Goal: Contribute content: Contribute content

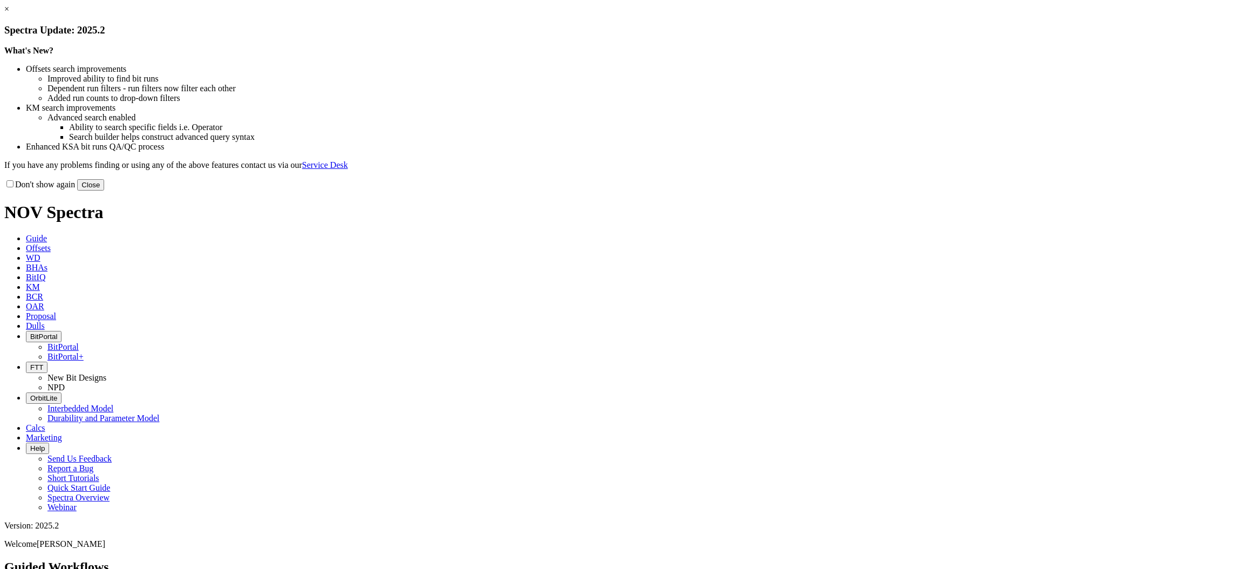
click at [104, 190] on button "Close" at bounding box center [90, 184] width 27 height 11
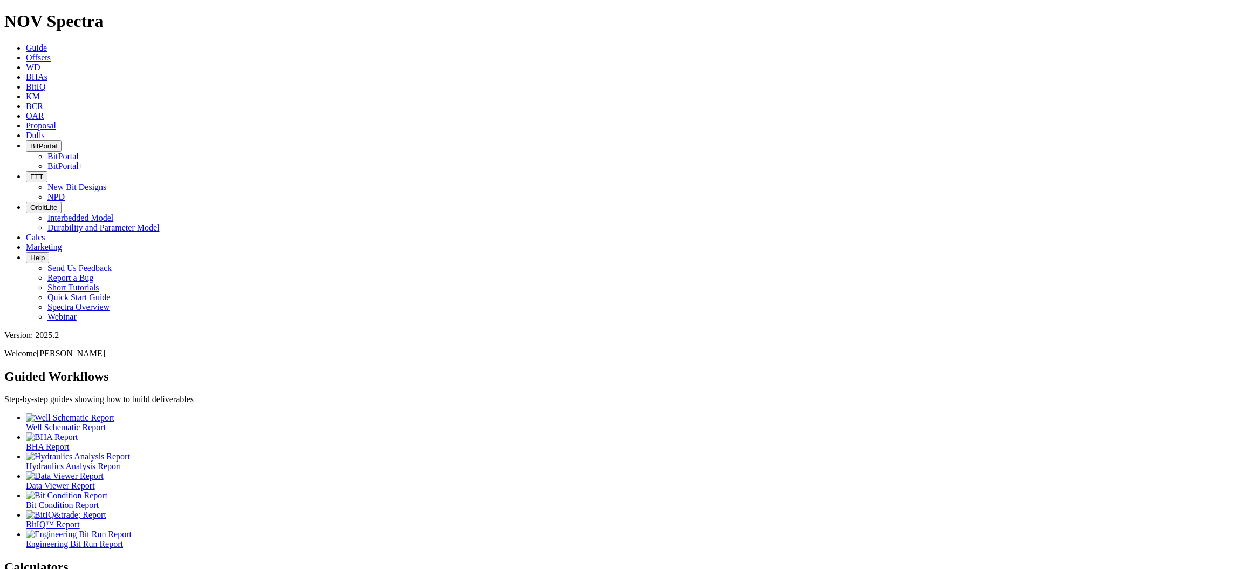
click at [45, 131] on link "Dulls" at bounding box center [35, 135] width 19 height 9
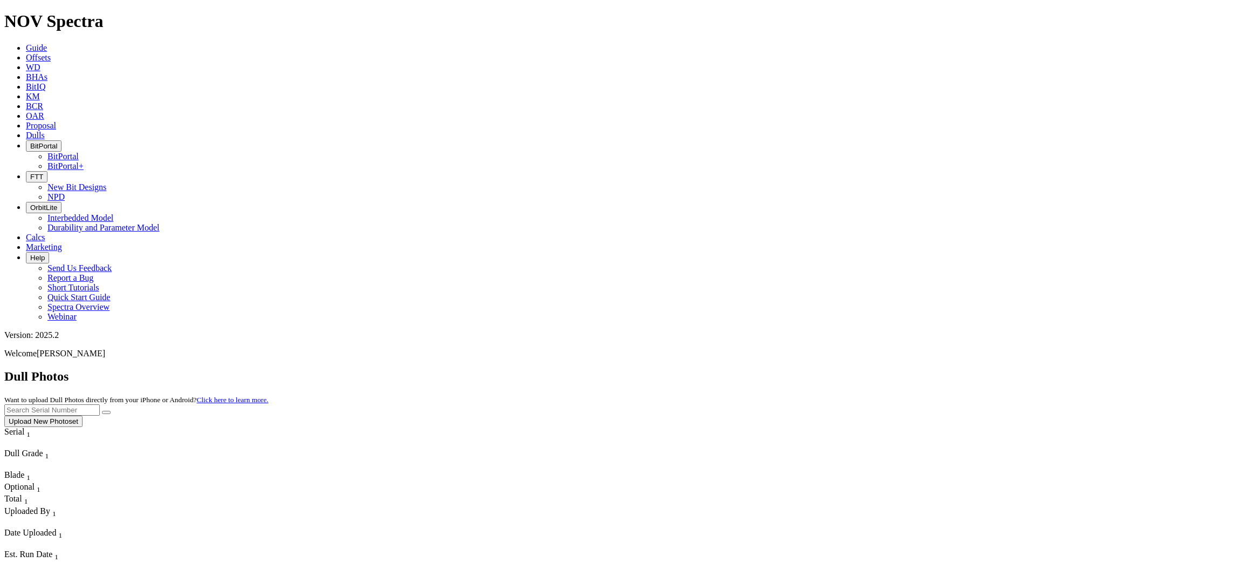
click at [83, 415] on button "Upload New Photoset" at bounding box center [43, 420] width 78 height 11
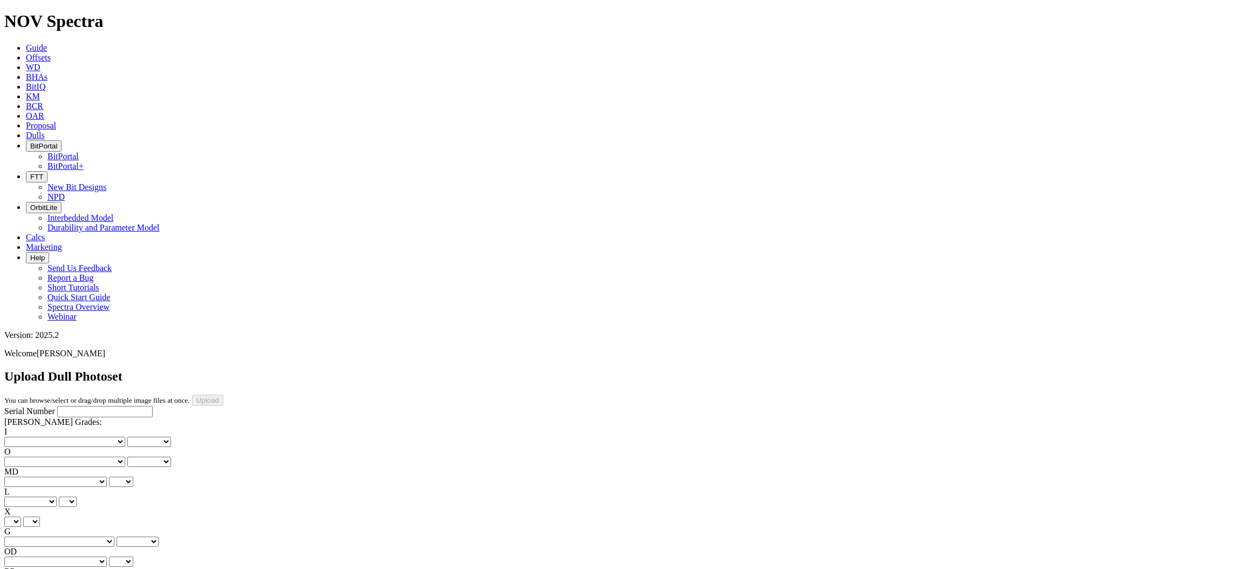
click at [98, 406] on input "Serial Number" at bounding box center [104, 411] width 95 height 11
type input "F317999"
click at [69, 453] on div "Serial Number F317999 RH Dull Grades: I No lost, worn or damaged cutters 0 1 2 …" at bounding box center [621, 507] width 1234 height 202
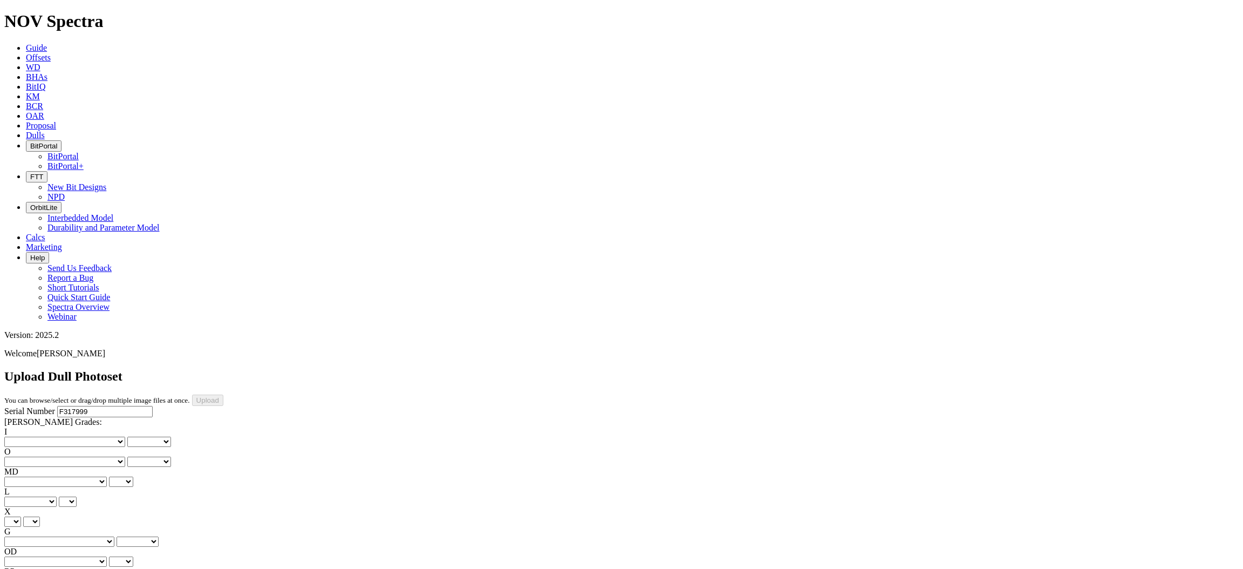
type input "[DATE]"
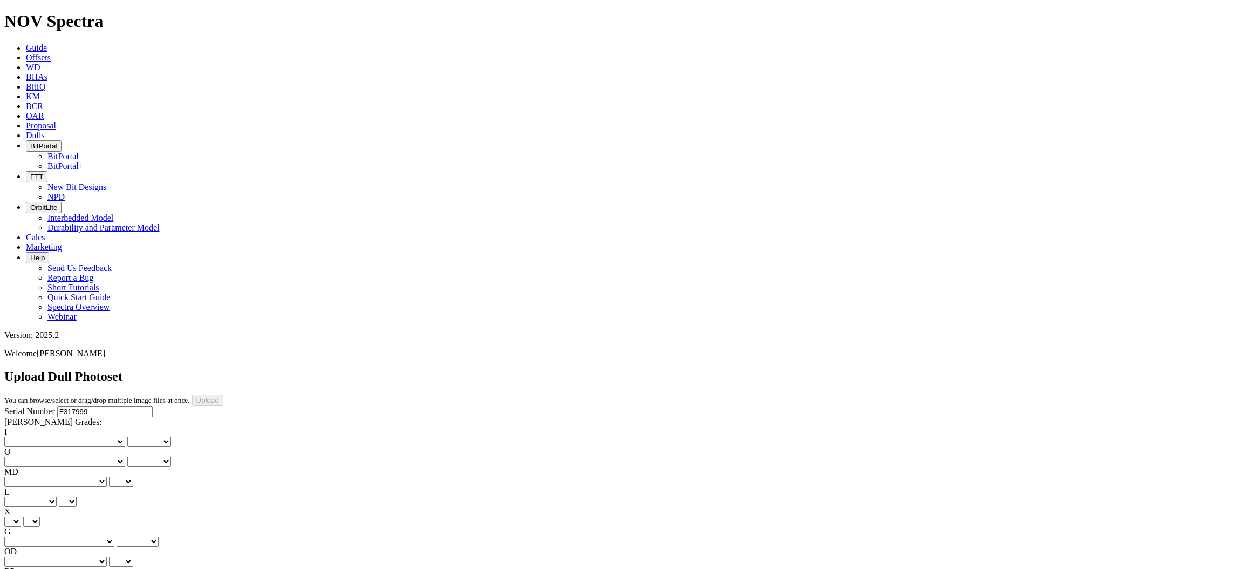
click at [56, 436] on select "No lost, worn or damaged cutters 0 1 2 3 4 5 6 7 8 No diamond table left on any…" at bounding box center [64, 441] width 121 height 10
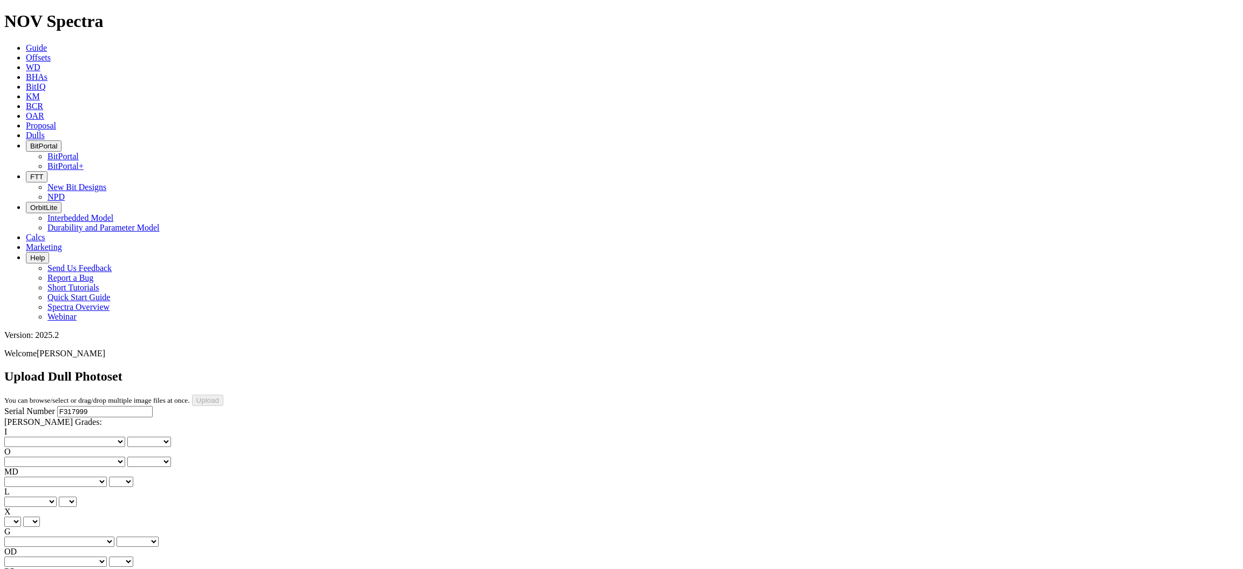
select select "number:1"
click at [21, 436] on select "No lost, worn or damaged cutters 0 1 2 3 4 5 6 7 8 No diamond table left on any…" at bounding box center [64, 441] width 121 height 10
select select "number:1"
click at [111, 456] on select "No lost, worn or damaged cutters 0 1 2 3 4 5 6 7 8 No diamond table left on any…" at bounding box center [64, 461] width 121 height 10
select select "number:0"
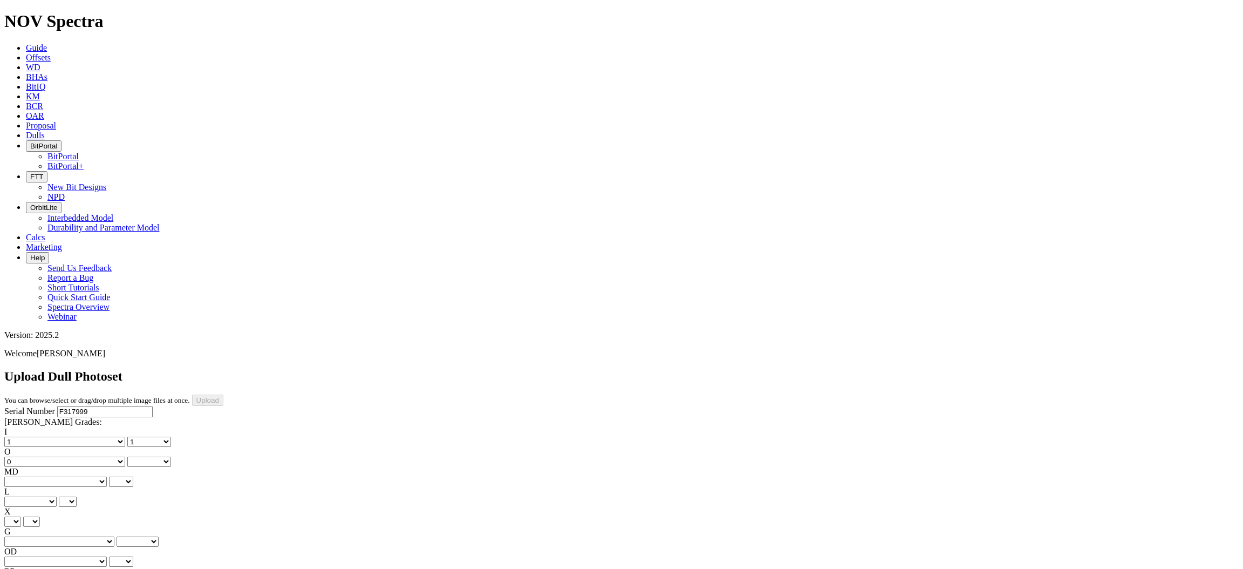
click at [76, 456] on select "No lost, worn or damaged cutters 0 1 2 3 4 5 6 7 8 No diamond table left on any…" at bounding box center [64, 461] width 121 height 10
select select "number:0"
click at [56, 476] on select "BF - Bond Failure BT - Broken Teeth/Cutters BU - Balled Up Bit CR - Cored CT - …" at bounding box center [55, 481] width 103 height 10
select select "string:BT"
click at [21, 476] on select "BF - Bond Failure BT - Broken Teeth/Cutters BU - Balled Up Bit CR - Cored CT - …" at bounding box center [55, 481] width 103 height 10
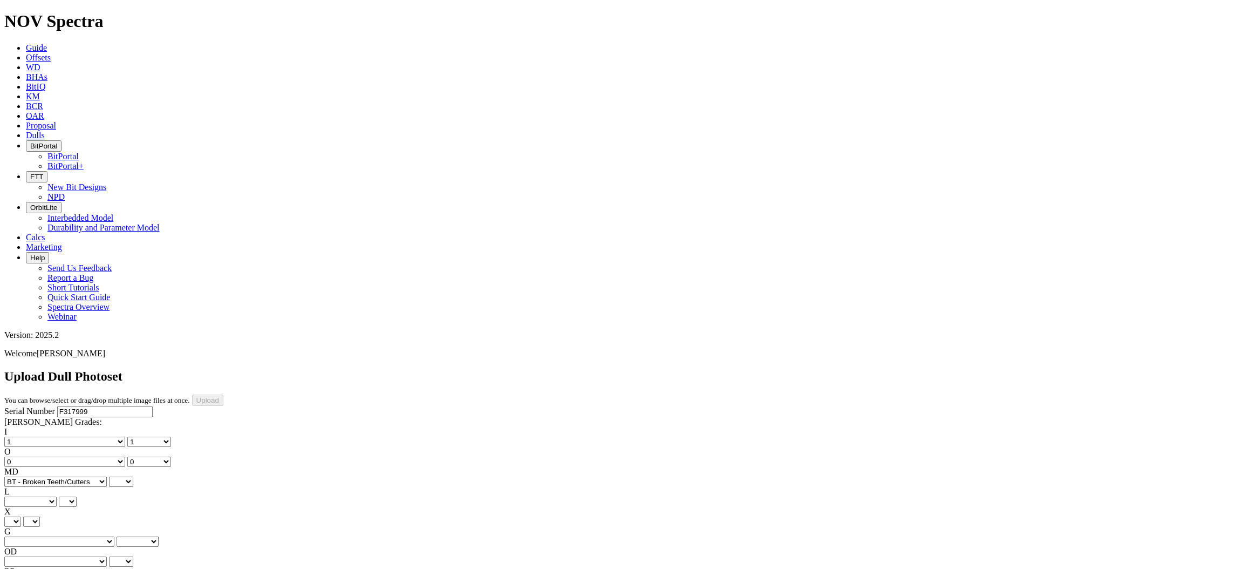
select select "string:BT"
click at [57, 496] on select "A - All C - Cone G - Gauge N - Nose S - Shoulder T - Taper" at bounding box center [30, 501] width 52 height 10
select select "string:C"
click at [57, 496] on select "A - All C - Cone G - Gauge N - Nose S - Shoulder T - Taper" at bounding box center [30, 501] width 52 height 10
select select "string:C"
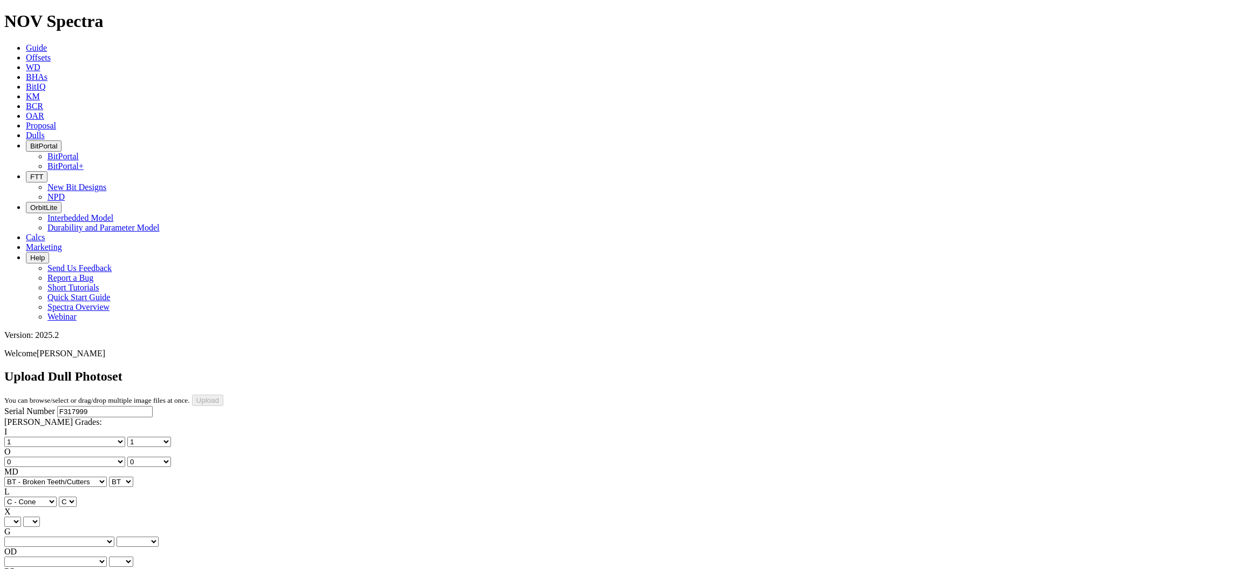
click at [21, 516] on select "X" at bounding box center [12, 521] width 17 height 10
select select "string:X"
click at [21, 516] on select "X" at bounding box center [12, 521] width 17 height 10
select select "string:X"
click at [101, 536] on select "Unknown I - In Gauge 1 - 1/16 in Undergauge" 2 - 2/16 in Undergauge = ⅛ in" 8 -…" at bounding box center [59, 541] width 110 height 10
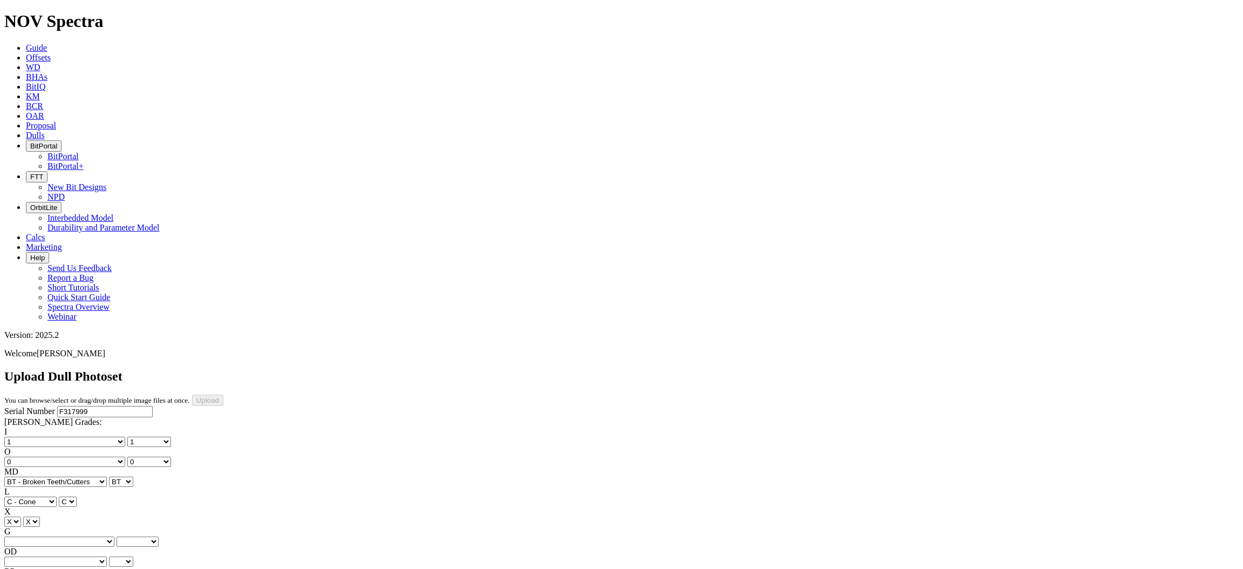
select select "string:I"
click at [76, 536] on select "Unknown I - In Gauge 1 - 1/16 in Undergauge" 2 - 2/16 in Undergauge = ⅛ in" 8 -…" at bounding box center [59, 541] width 110 height 10
select select "string:I"
click at [56, 556] on select "BF - Bond Failure BT - Broken Teeth/Cutters BU - Balled Up Bit CR - Cored CT - …" at bounding box center [55, 561] width 103 height 10
select select "string:CT"
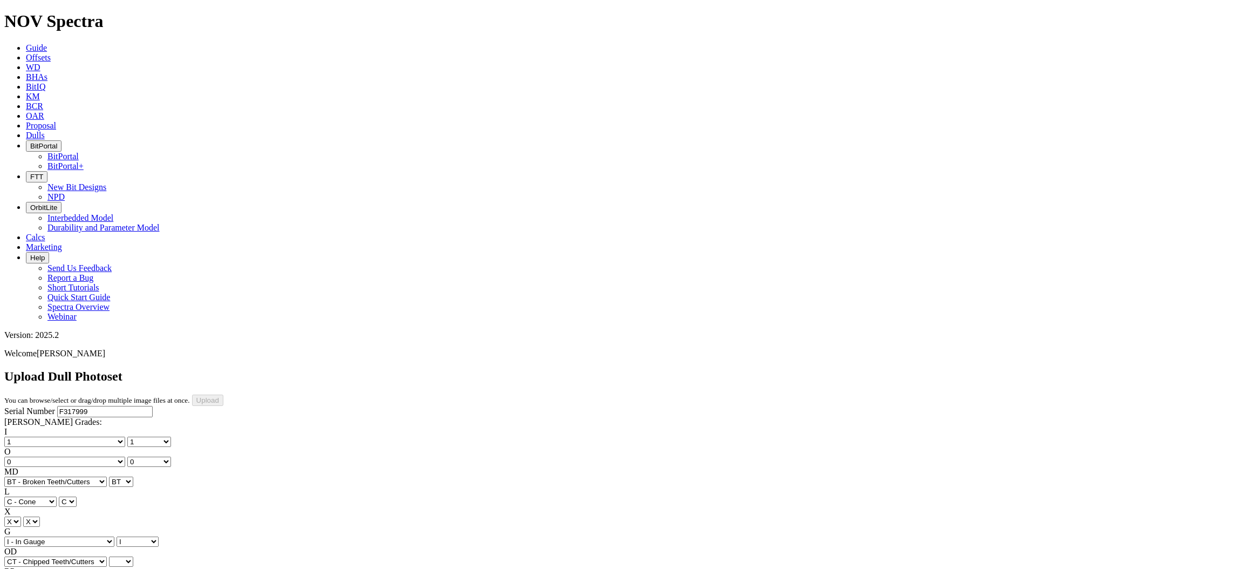
click at [21, 556] on select "BF - Bond Failure BT - Broken Teeth/Cutters BU - Balled Up Bit CR - Cored CT - …" at bounding box center [55, 561] width 103 height 10
select select "string:CT"
select select "string:TD"
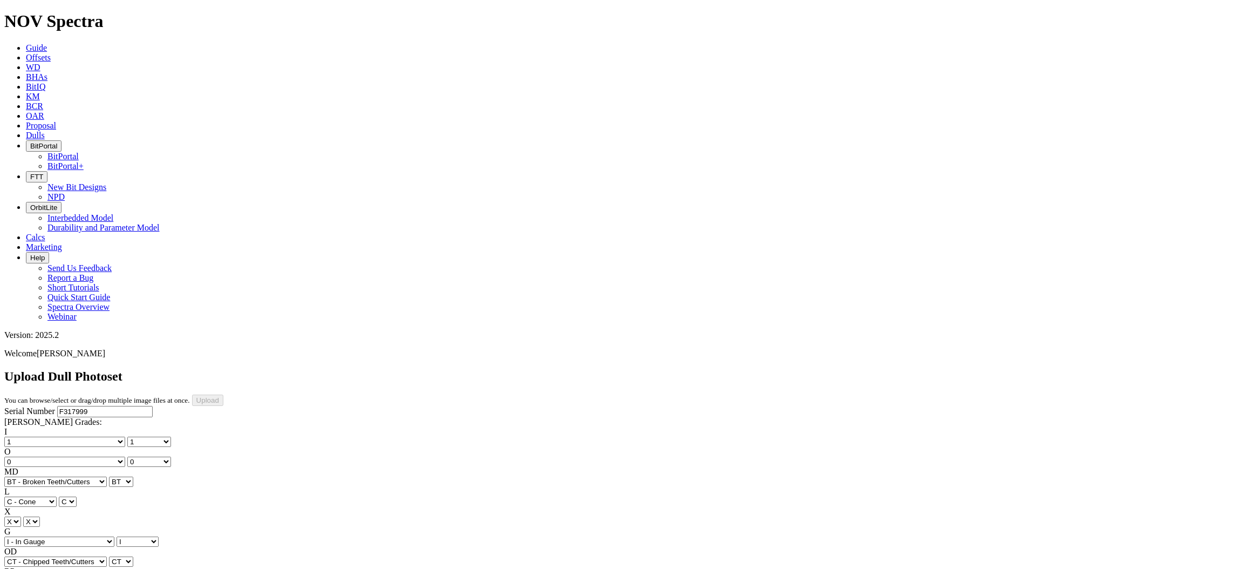
select select "string:TD"
click at [223, 394] on input "Upload" at bounding box center [207, 399] width 31 height 11
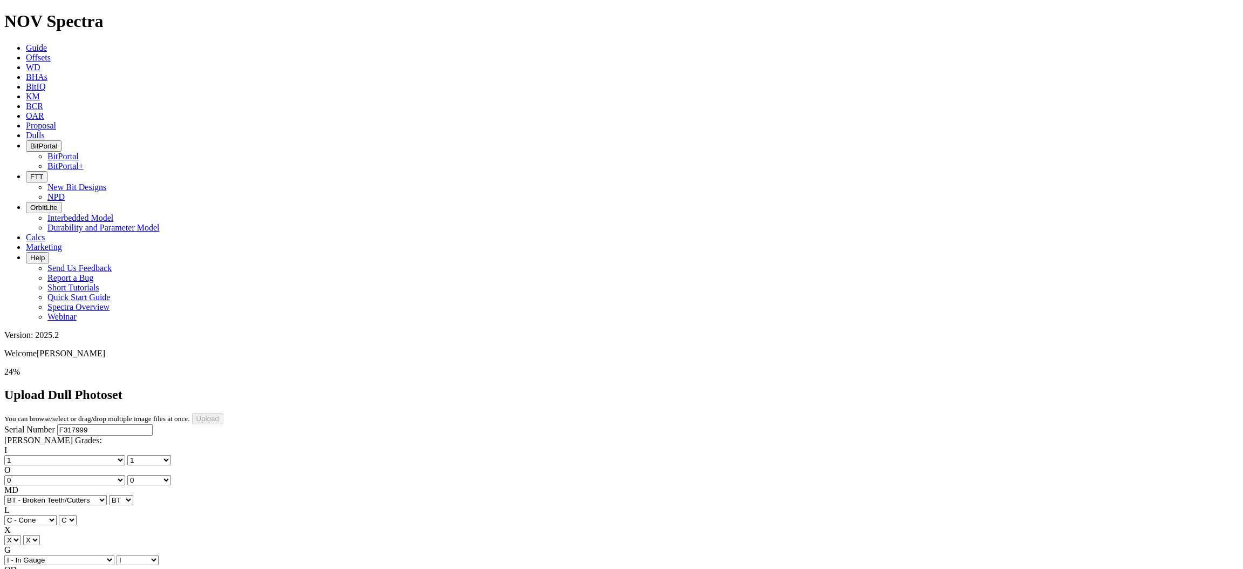
select select "number:1"
select select "number:0"
select select "string:BT"
select select "string:C"
select select "string:I"
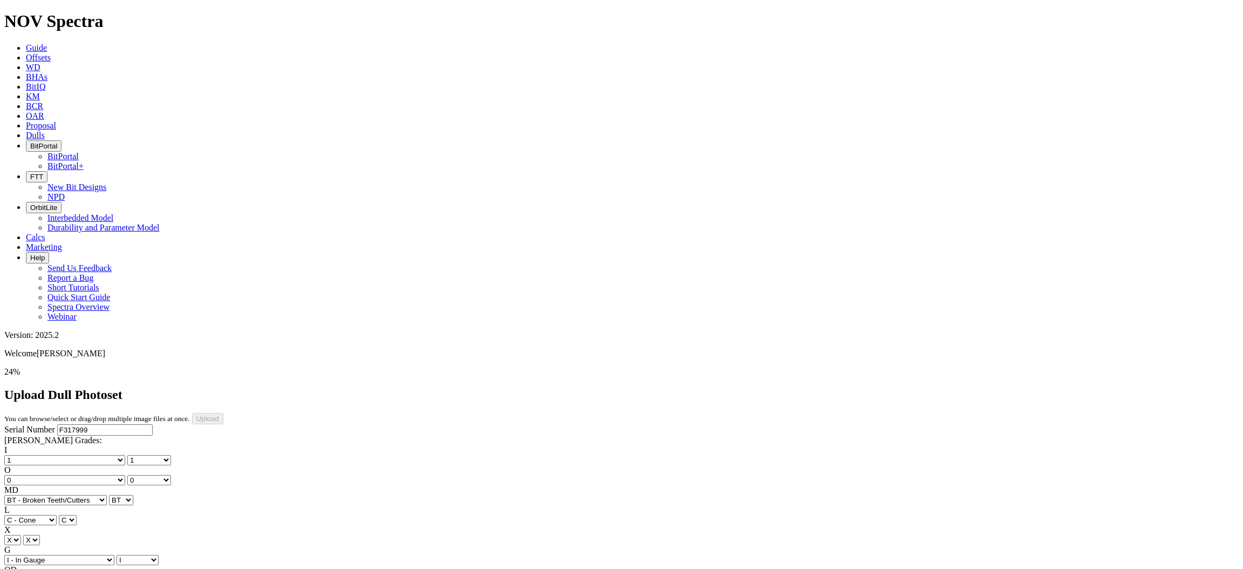
select select "string:CT"
select select "string:TD"
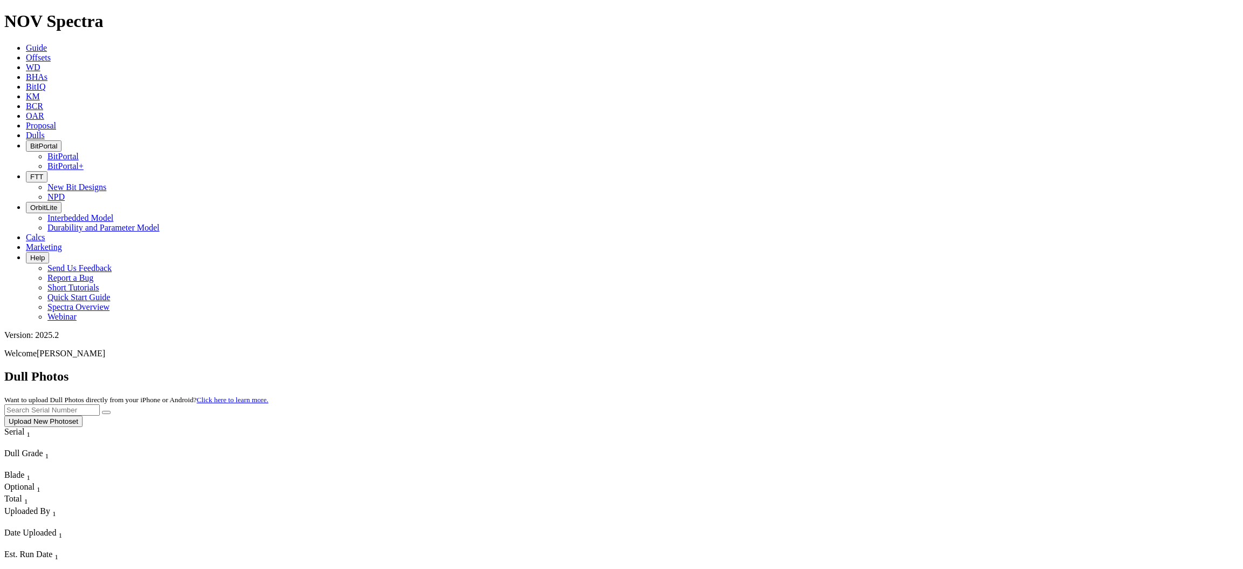
click at [83, 415] on button "Upload New Photoset" at bounding box center [43, 420] width 78 height 11
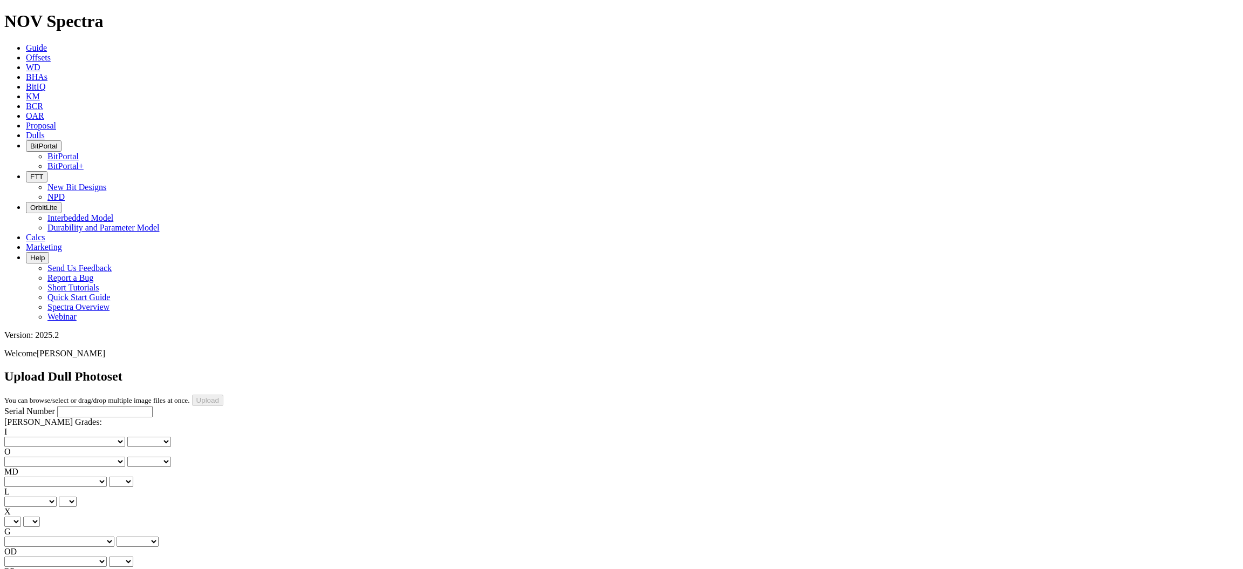
click at [95, 406] on input "Serial Number" at bounding box center [104, 411] width 95 height 11
type input "F318000"
click at [57, 436] on select "No lost, worn or damaged cutters 0 1 2 3 4 5 6 7 8 No diamond table left on any…" at bounding box center [64, 441] width 121 height 10
select select "number:0"
click at [21, 436] on select "No lost, worn or damaged cutters 0 1 2 3 4 5 6 7 8 No diamond table left on any…" at bounding box center [64, 441] width 121 height 10
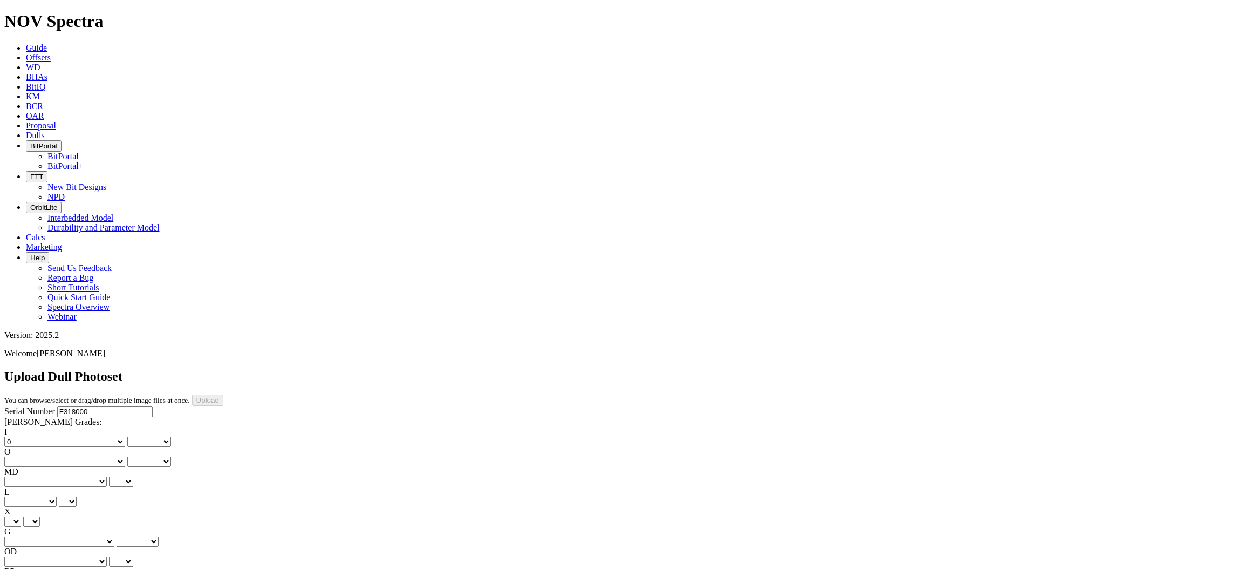
select select "number:0"
click at [98, 456] on select "No lost, worn or damaged cutters 0 1 2 3 4 5 6 7 8 No diamond table left on any…" at bounding box center [64, 461] width 121 height 10
select select "number:1"
click at [76, 456] on select "No lost, worn or damaged cutters 0 1 2 3 4 5 6 7 8 No diamond table left on any…" at bounding box center [64, 461] width 121 height 10
select select "number:1"
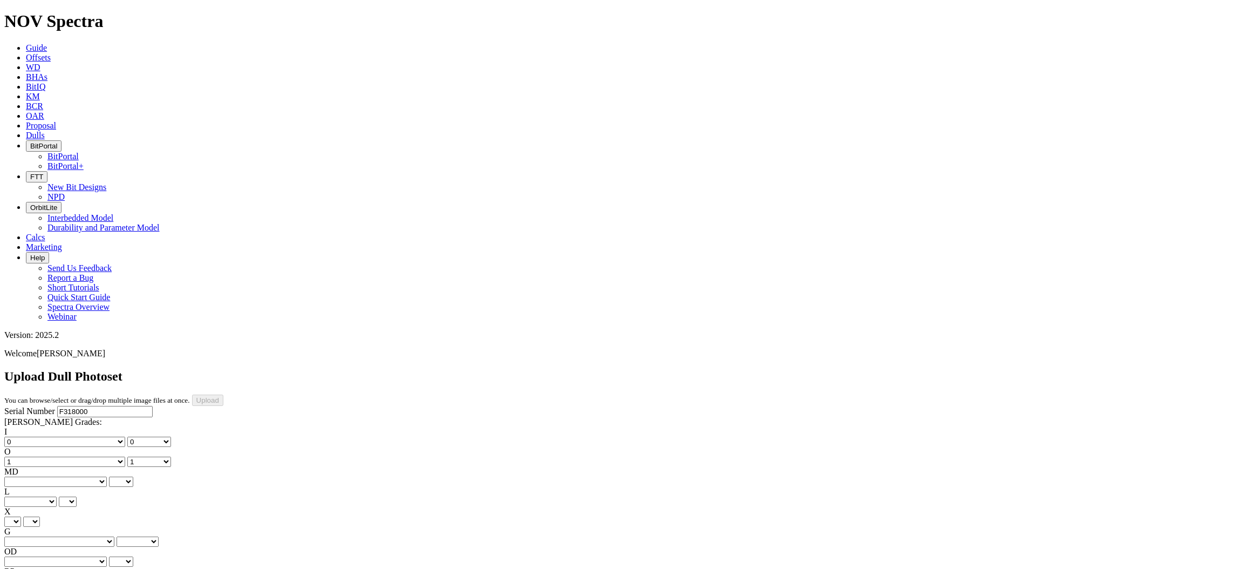
click at [51, 476] on select "BF - Bond Failure BT - Broken Teeth/Cutters BU - Balled Up Bit CR - Cored CT - …" at bounding box center [55, 481] width 103 height 10
select select "string:CT"
click at [21, 476] on select "BF - Bond Failure BT - Broken Teeth/Cutters BU - Balled Up Bit CR - Cored CT - …" at bounding box center [55, 481] width 103 height 10
select select "string:CT"
select select "number:0"
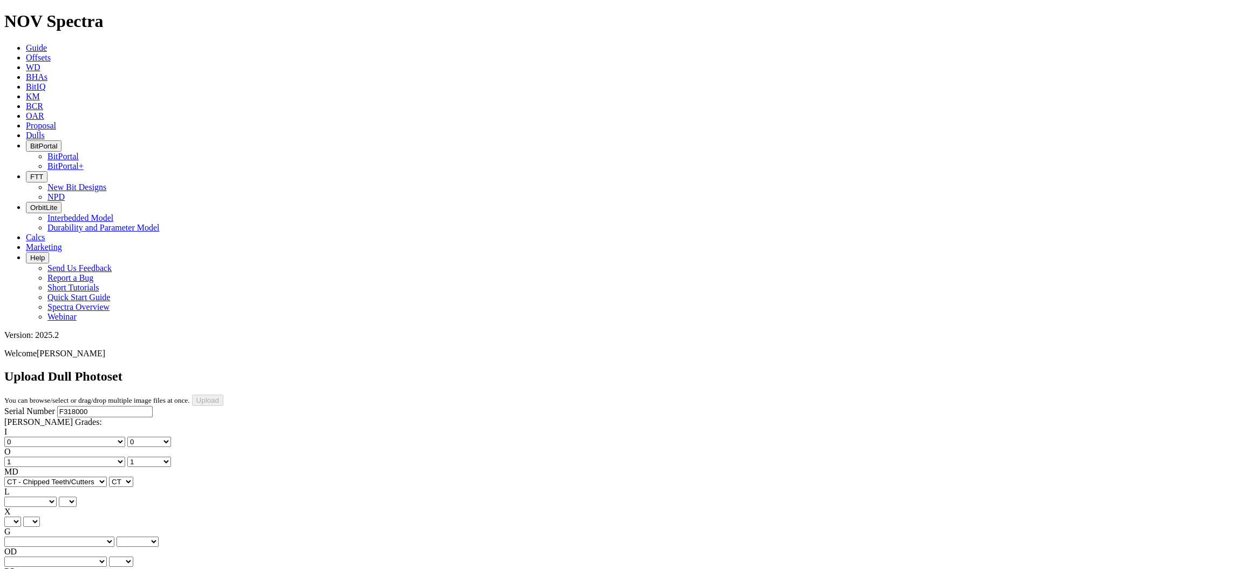
select select "number:1"
select select "string:CT"
select select "string:G"
click at [57, 496] on select "A - All C - Cone G - Gauge N - Nose S - Shoulder T - Taper" at bounding box center [30, 501] width 52 height 10
select select "string:G"
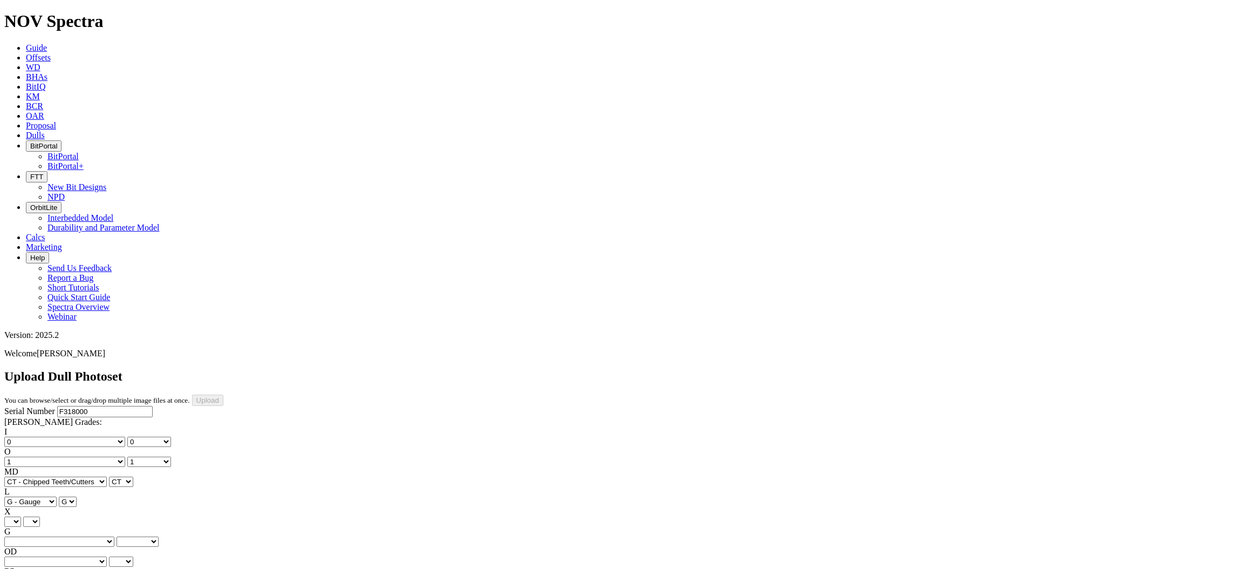
click at [21, 516] on select "X" at bounding box center [12, 521] width 17 height 10
select select "string:X"
click at [21, 516] on select "X" at bounding box center [12, 521] width 17 height 10
select select "string:X"
drag, startPoint x: 92, startPoint y: 249, endPoint x: 92, endPoint y: 255, distance: 5.9
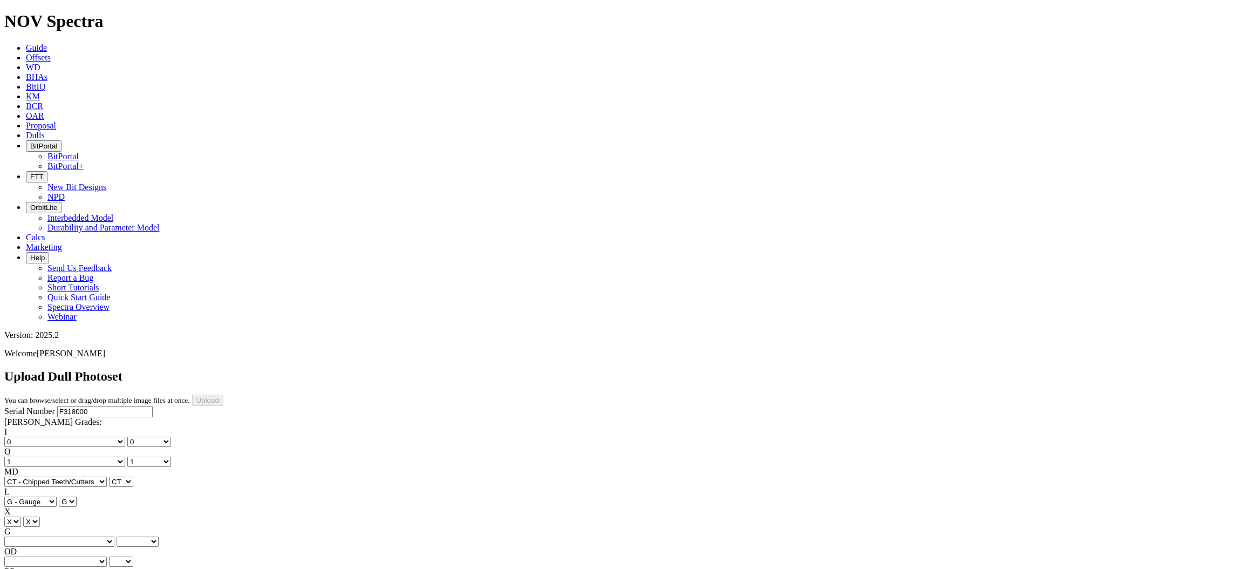
click at [92, 536] on select "Unknown I - In Gauge 1 - 1/16 in Undergauge" 2 - 2/16 in Undergauge = ⅛ in" 8 -…" at bounding box center [59, 541] width 110 height 10
select select "string:I"
click at [76, 536] on select "Unknown I - In Gauge 1 - 1/16 in Undergauge" 2 - 2/16 in Undergauge = ⅛ in" 8 -…" at bounding box center [59, 541] width 110 height 10
select select "string:I"
click at [56, 556] on select "BF - Bond Failure BT - Broken Teeth/Cutters BU - Balled Up Bit CR - Cored CT - …" at bounding box center [55, 561] width 103 height 10
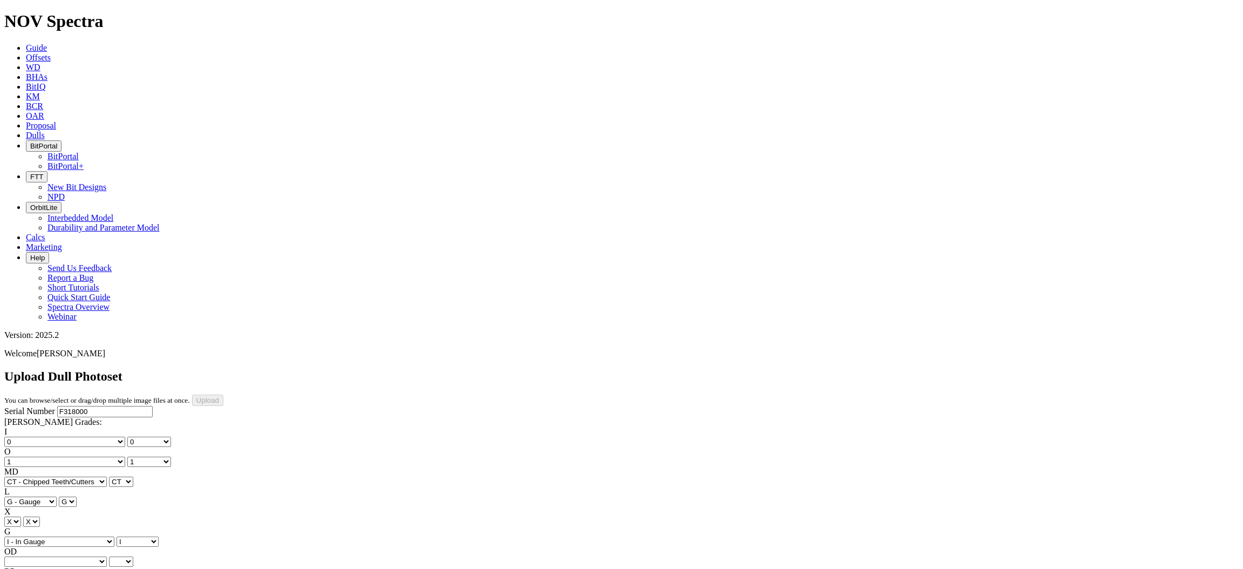
select select "string:NO"
click at [21, 556] on select "BF - Bond Failure BT - Broken Teeth/Cutters BU - Balled Up Bit CR - Cored CT - …" at bounding box center [55, 561] width 103 height 10
select select "string:NO"
select select "string:TD"
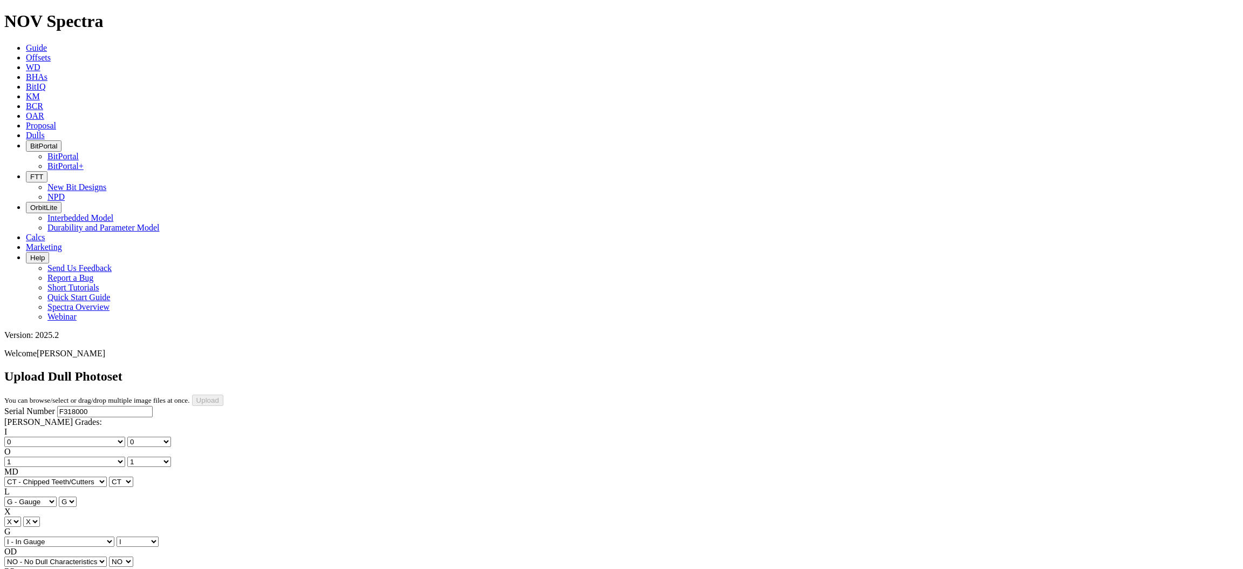
select select "string:TD"
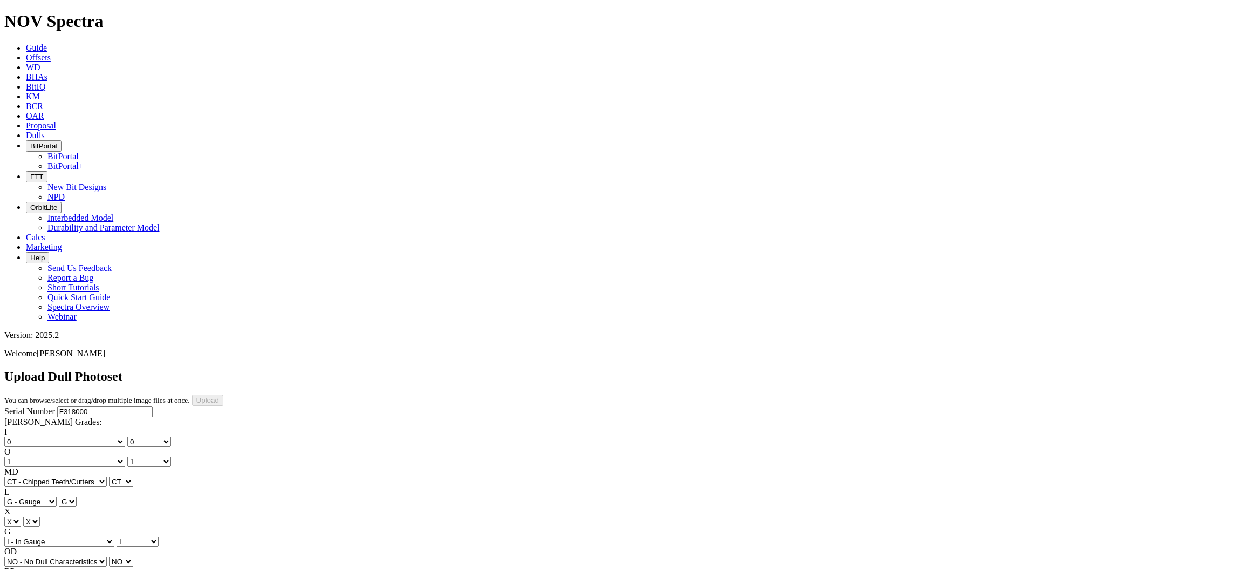
type input "[DATE]"
click at [85, 446] on div "Serial Number F318000 RH Dull Grades: I No lost, worn or damaged cutters 0 1 2 …" at bounding box center [621, 507] width 1234 height 202
click at [223, 394] on input "Upload" at bounding box center [207, 399] width 31 height 11
